Goal: Task Accomplishment & Management: Manage account settings

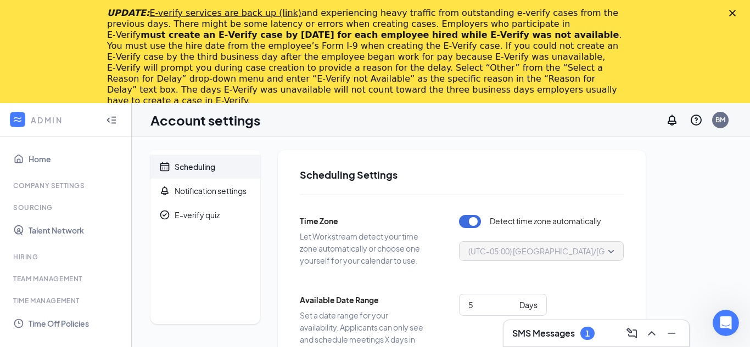
click at [731, 11] on icon "Close" at bounding box center [732, 13] width 7 height 7
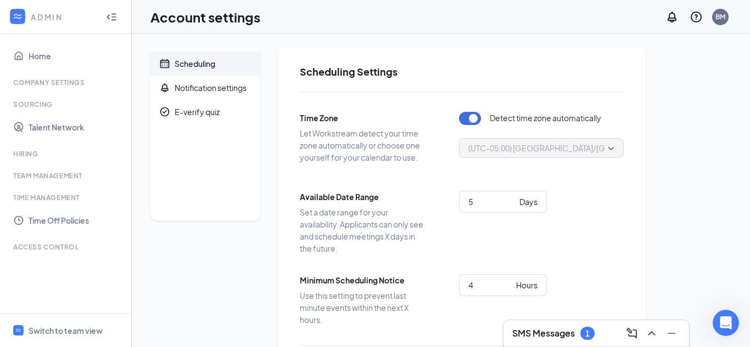
click at [111, 18] on icon "Collapse" at bounding box center [111, 17] width 11 height 11
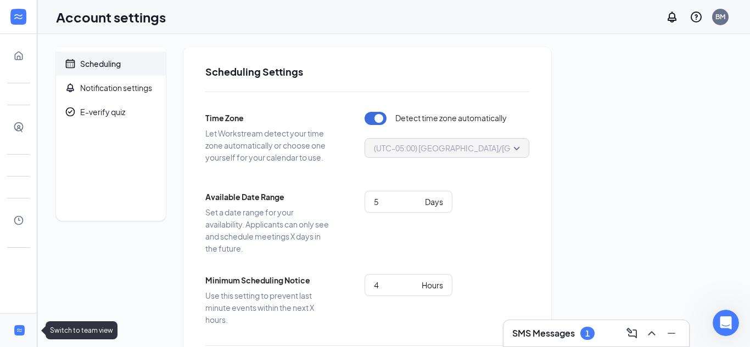
click at [24, 324] on div at bounding box center [19, 330] width 13 height 13
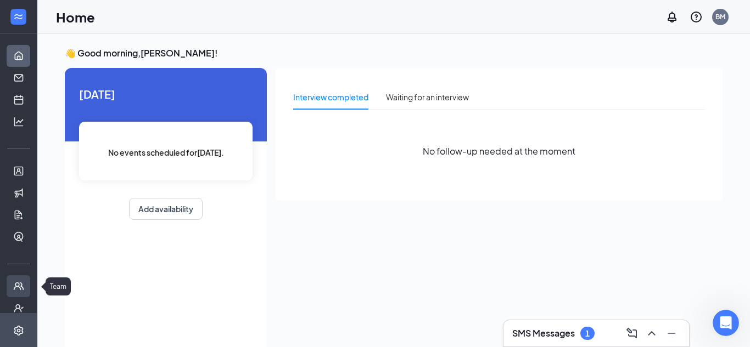
click at [29, 288] on link "Team" at bounding box center [34, 287] width 11 height 22
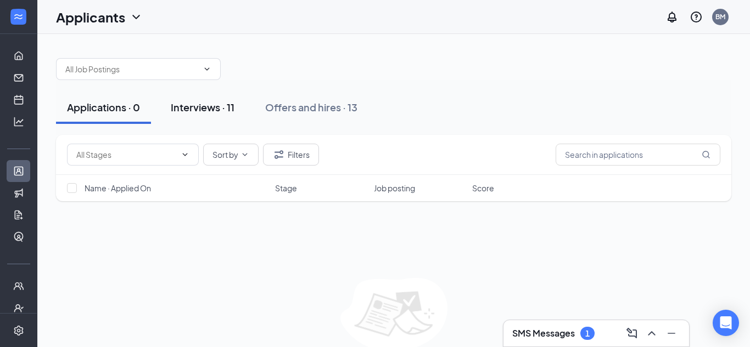
click at [207, 113] on div "Interviews · 11" at bounding box center [203, 107] width 64 height 14
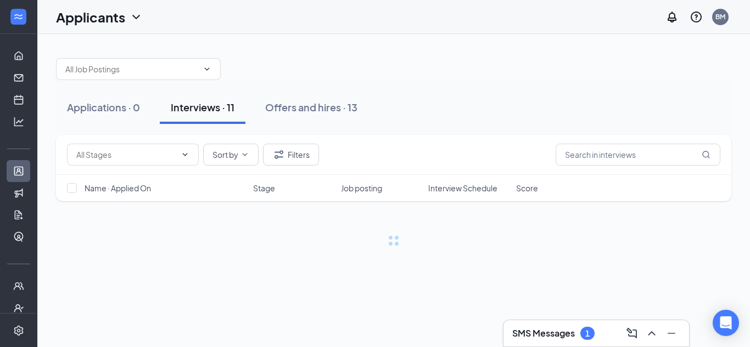
click at [492, 87] on div "Applications · 0 Interviews · 11 Offers and hires · 13" at bounding box center [393, 107] width 675 height 55
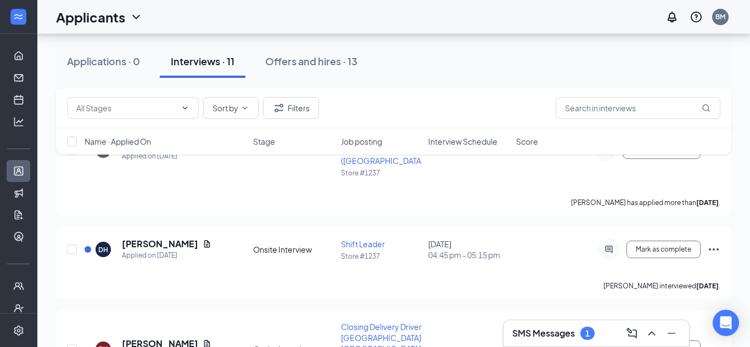
scroll to position [461, 0]
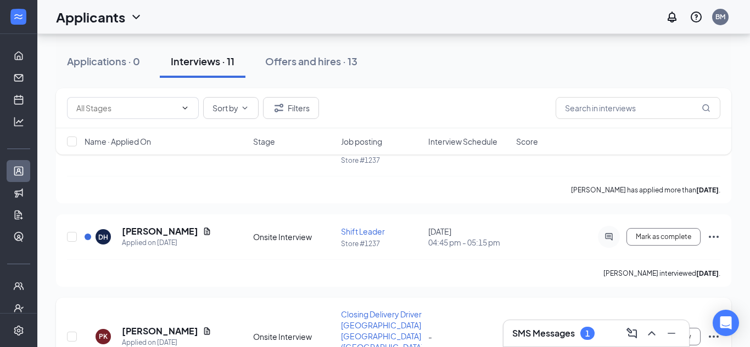
click at [721, 298] on div "PK [PERSON_NAME] Applied on [DATE] Onsite Interview Closing Delivery Driver [GE…" at bounding box center [393, 350] width 675 height 105
click at [717, 336] on icon "Ellipses" at bounding box center [714, 337] width 10 height 2
click at [692, 305] on p "[PERSON_NAME] as hired" at bounding box center [664, 310] width 94 height 11
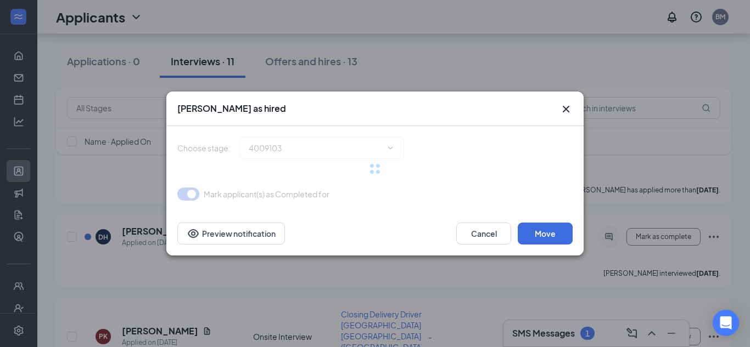
type input "Hiring Complete (final stage)"
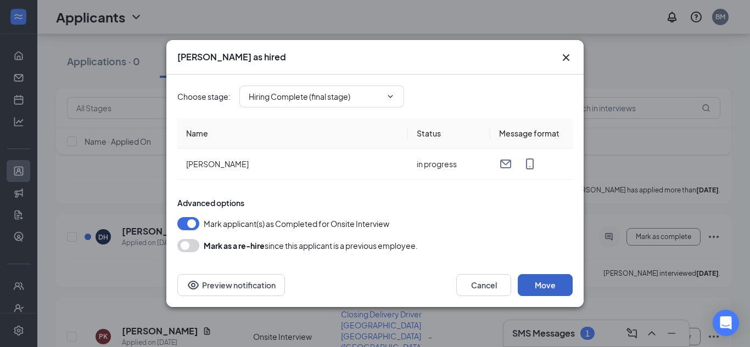
click at [540, 285] on button "Move" at bounding box center [545, 285] width 55 height 22
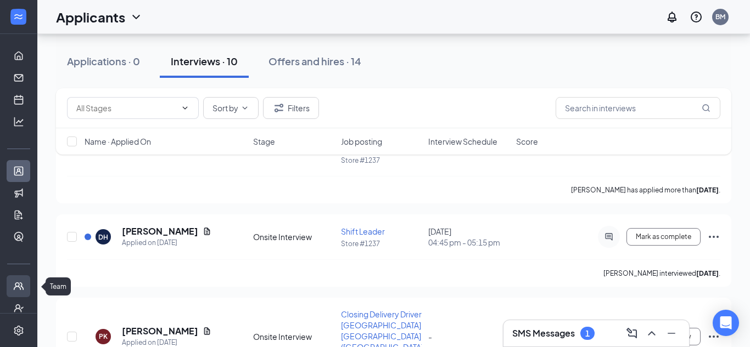
click at [29, 278] on link "Team" at bounding box center [34, 287] width 11 height 22
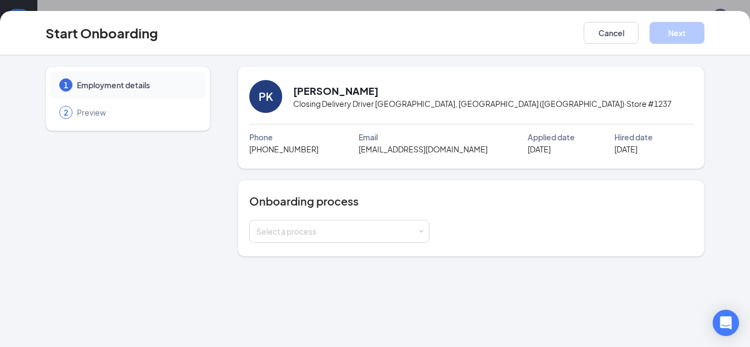
click at [191, 250] on div "1 Employment details 2 Preview" at bounding box center [128, 161] width 165 height 190
click at [376, 234] on div "Select a process" at bounding box center [336, 231] width 161 height 11
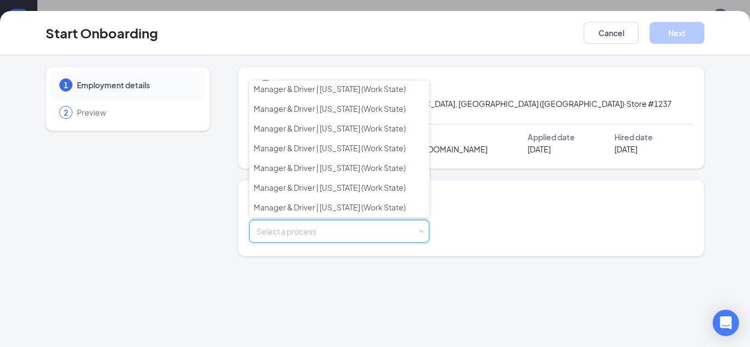
scroll to position [217, 0]
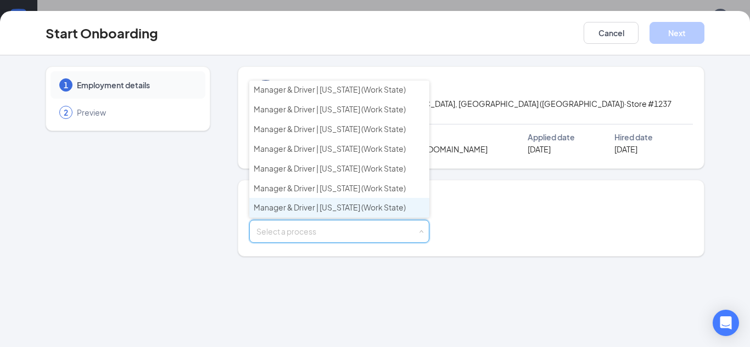
click at [312, 212] on span "Manager & Driver | Wisconsin (Work State)" at bounding box center [330, 208] width 152 height 10
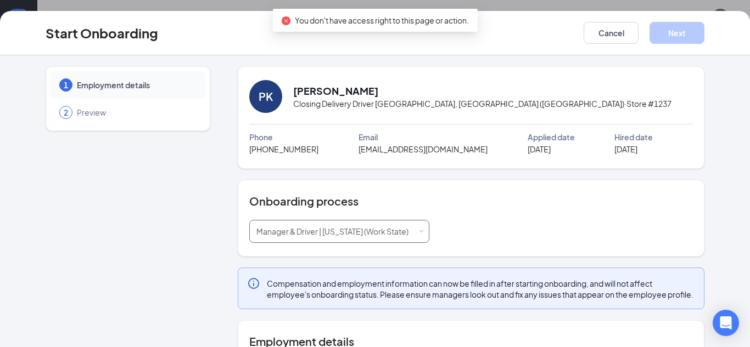
scroll to position [203, 0]
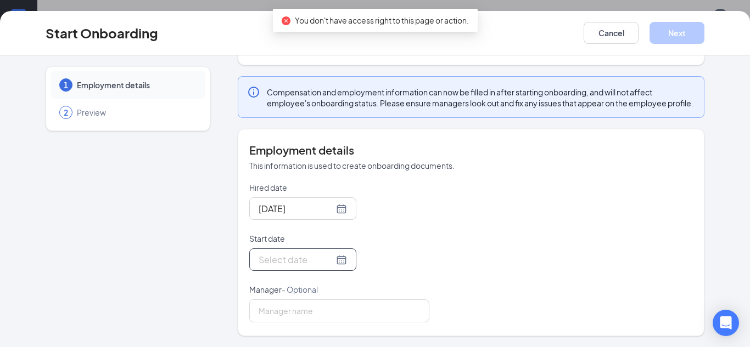
click at [341, 256] on div at bounding box center [303, 260] width 88 height 14
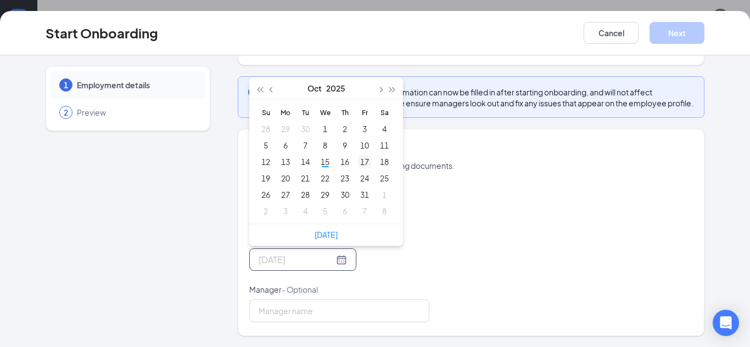
type input "Oct 17, 2025"
click at [365, 161] on div "17" at bounding box center [364, 161] width 13 height 13
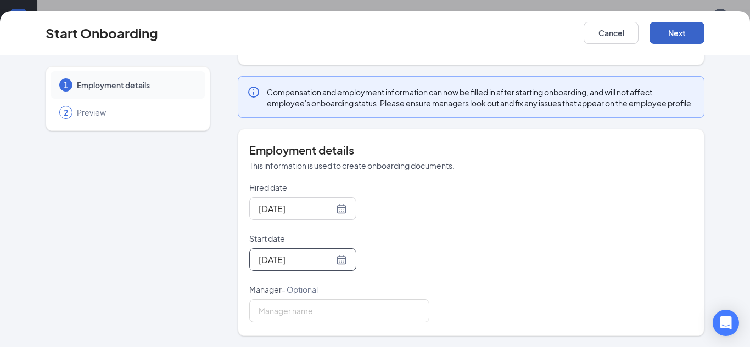
click at [700, 35] on button "Next" at bounding box center [676, 33] width 55 height 22
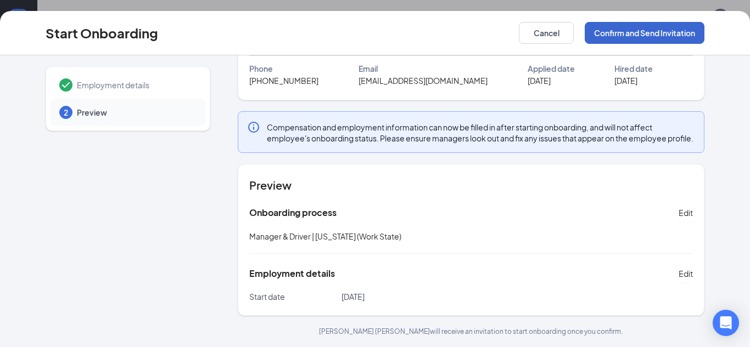
scroll to position [80, 0]
click at [700, 35] on button "Confirm and Send Invitation" at bounding box center [645, 33] width 120 height 22
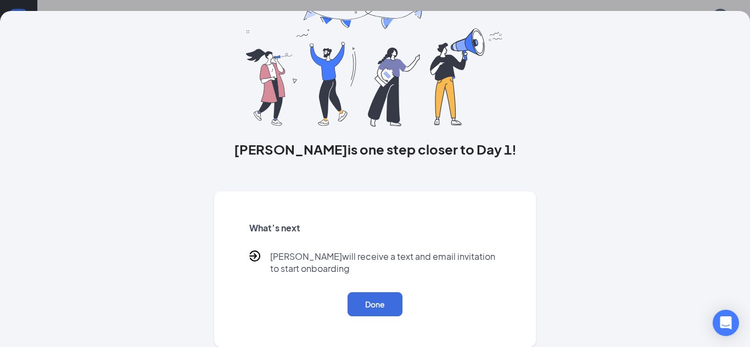
scroll to position [0, 0]
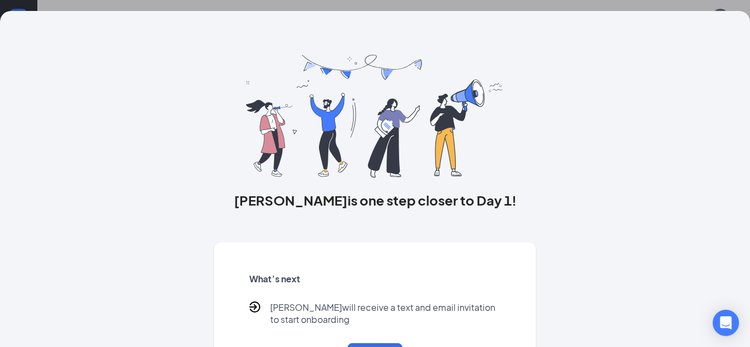
click at [700, 35] on div "Patrick is one step closer to Day 1! What’s next Patrick will receive a text an…" at bounding box center [375, 205] width 703 height 388
click at [374, 343] on div "What’s next Patrick will receive a text and email invitation to start onboardin…" at bounding box center [375, 320] width 278 height 121
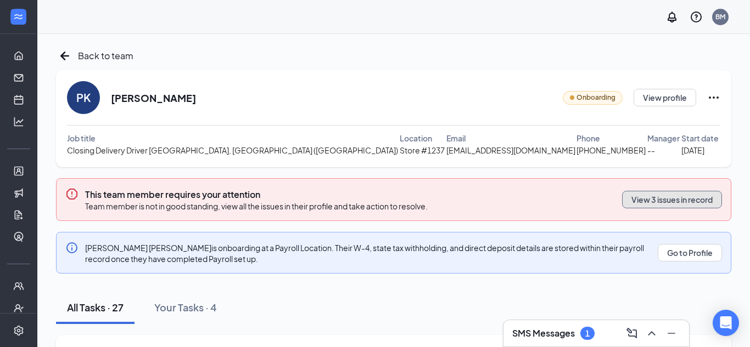
click at [680, 205] on button "View 3 issues in record" at bounding box center [672, 200] width 100 height 18
